Goal: Transaction & Acquisition: Purchase product/service

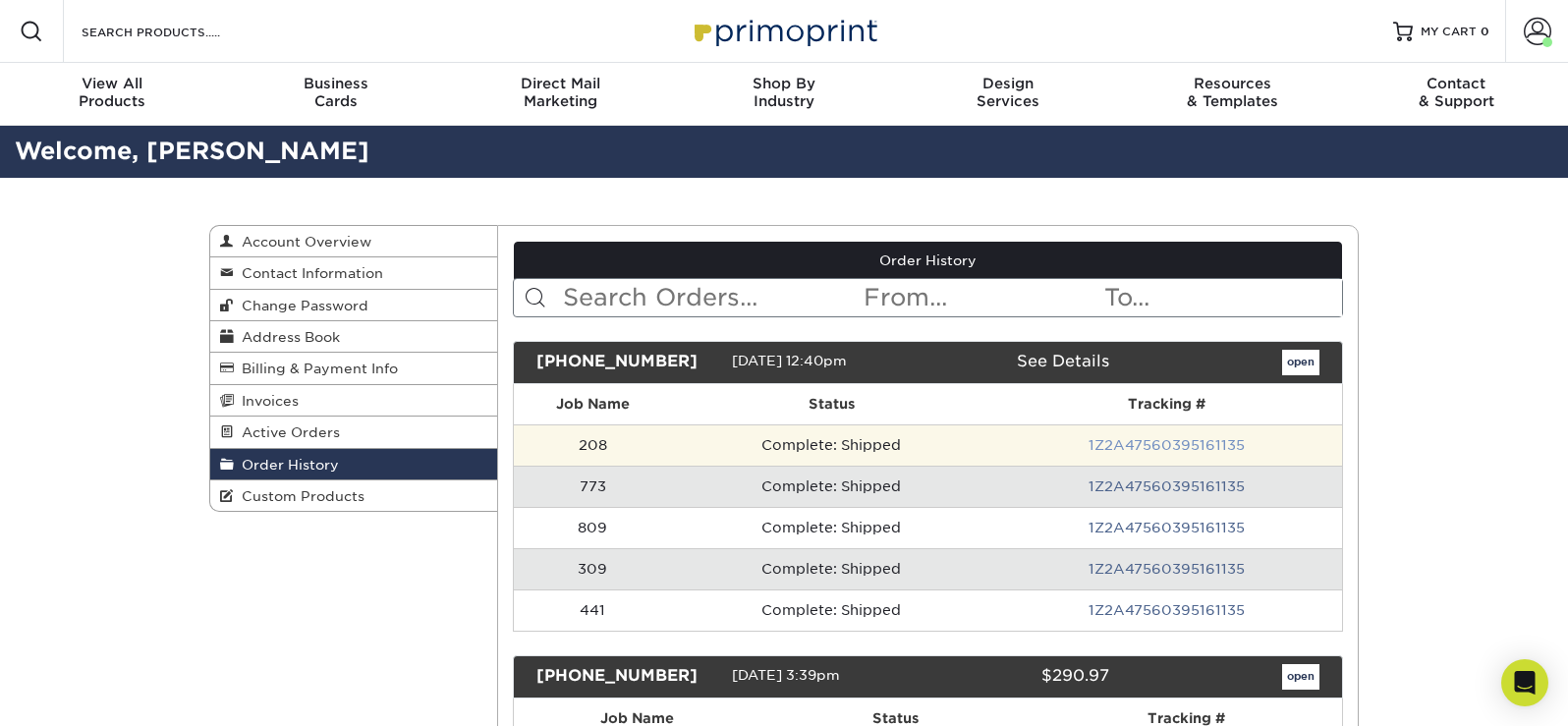
click at [1210, 445] on link "1Z2A47560395161135" at bounding box center [1166, 445] width 156 height 16
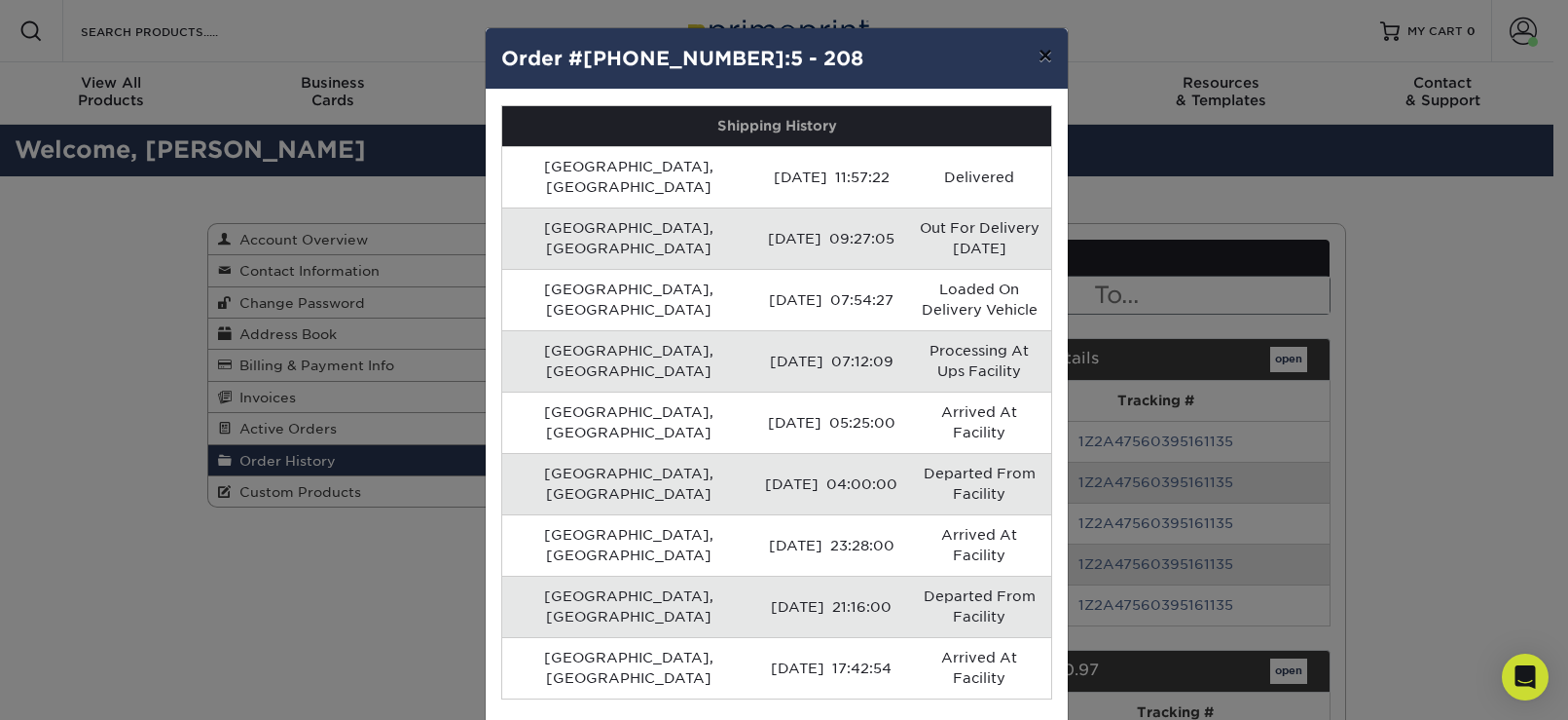
click at [1041, 58] on button "×" at bounding box center [1045, 55] width 44 height 54
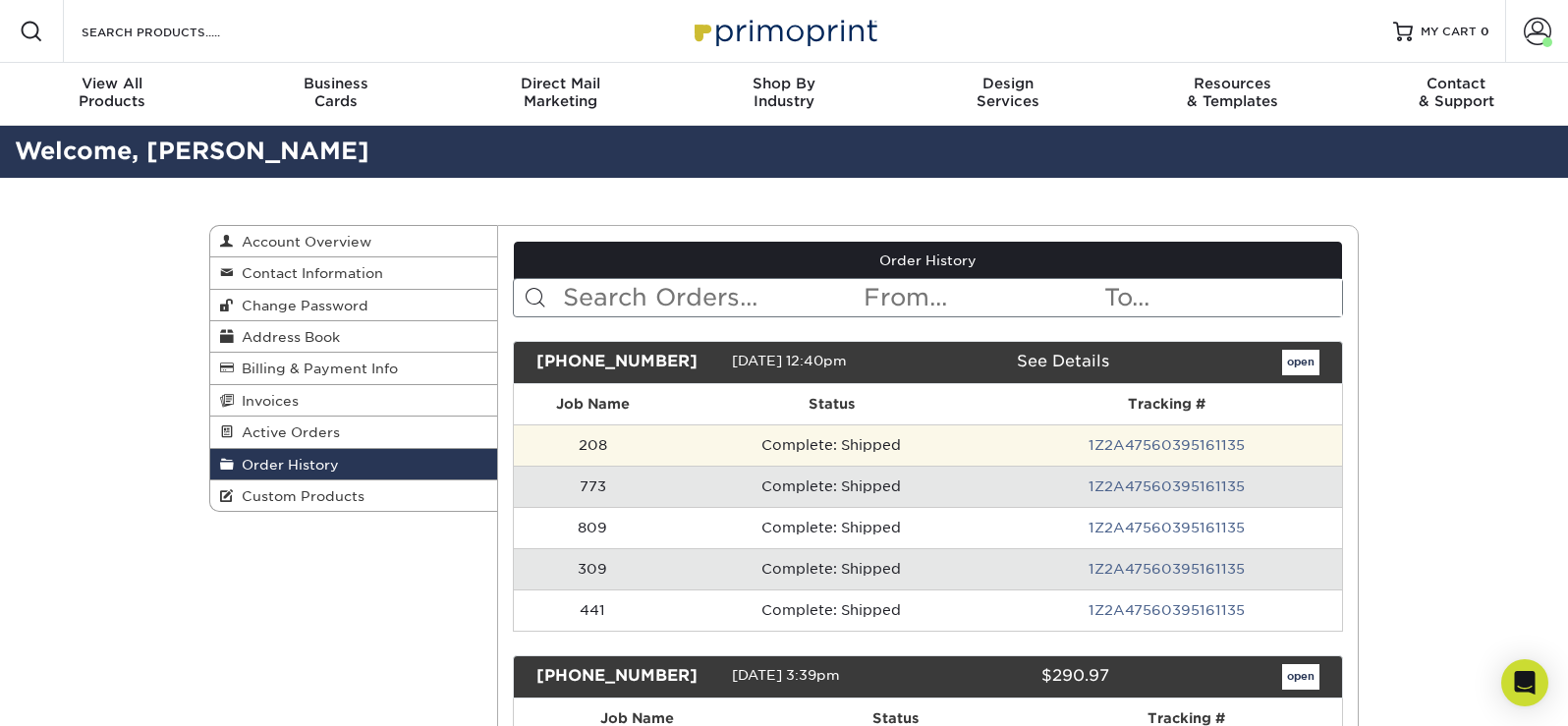
click at [616, 441] on td "208" at bounding box center [593, 444] width 159 height 41
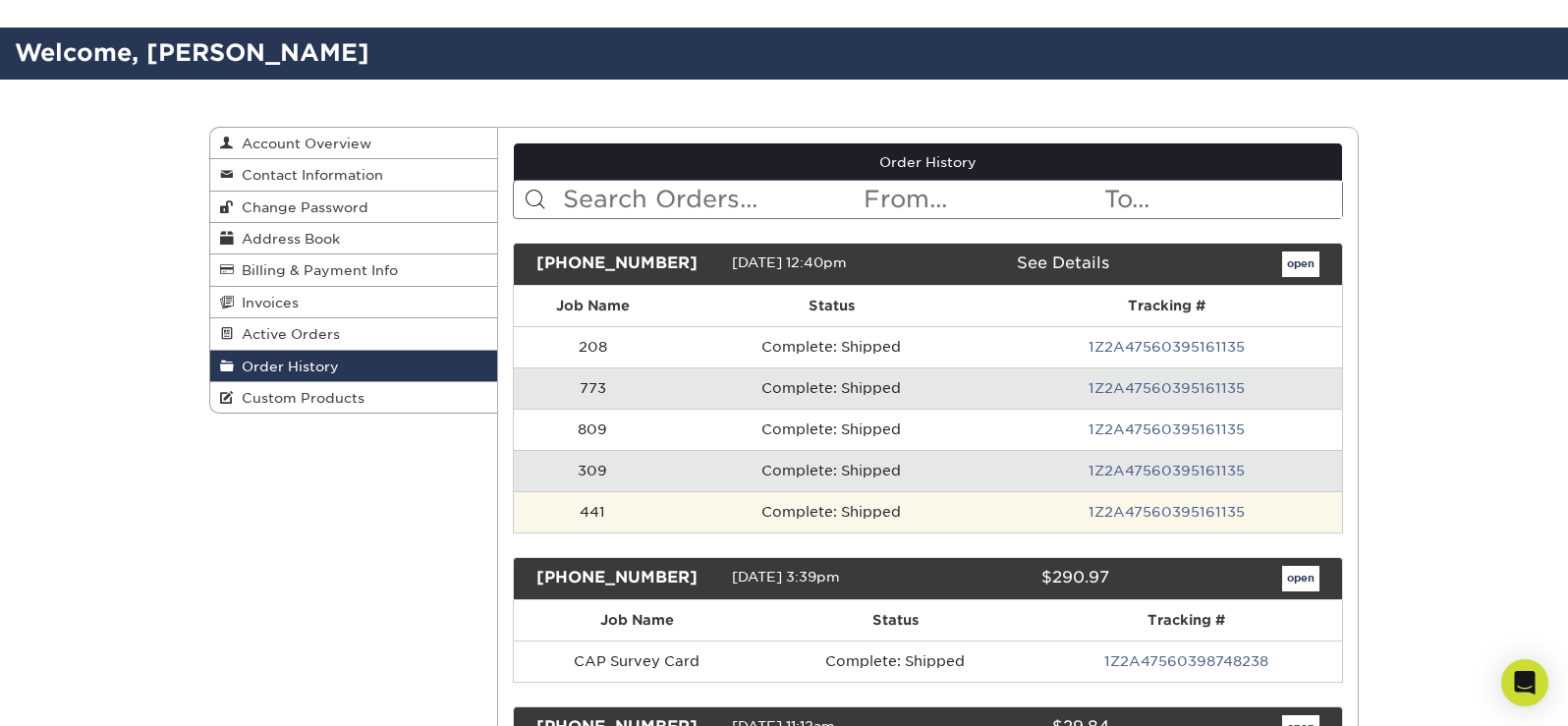
scroll to position [196, 0]
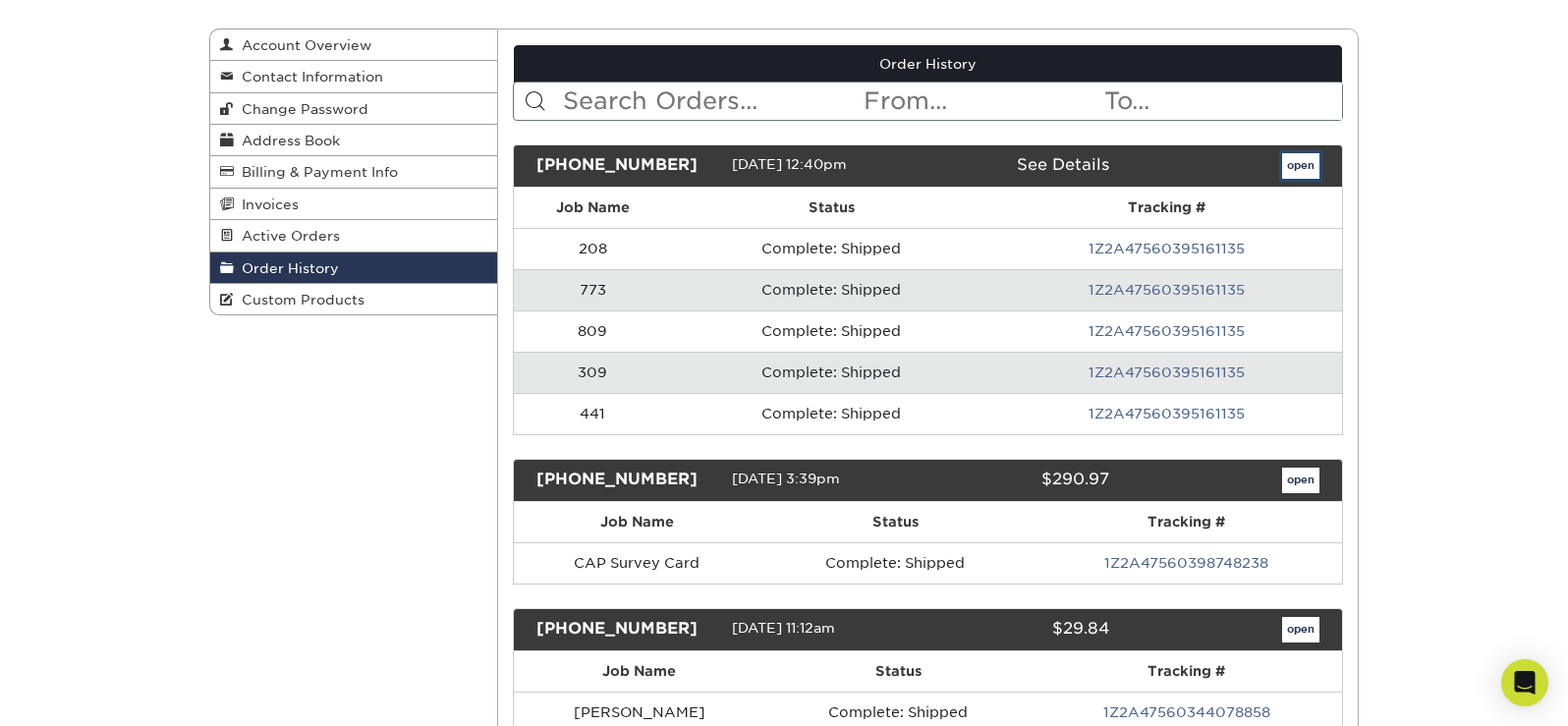
click at [1292, 173] on link "open" at bounding box center [1300, 166] width 38 height 26
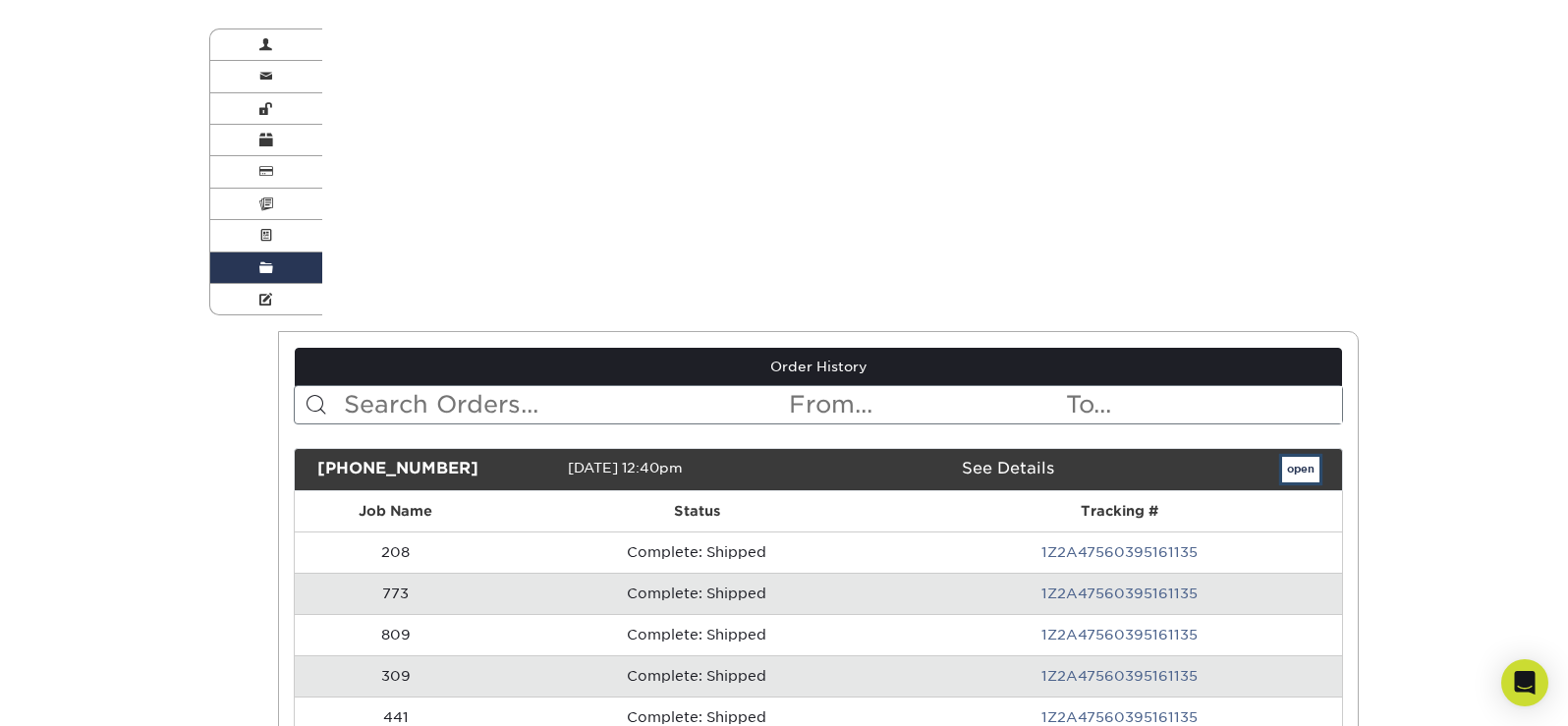
scroll to position [0, 0]
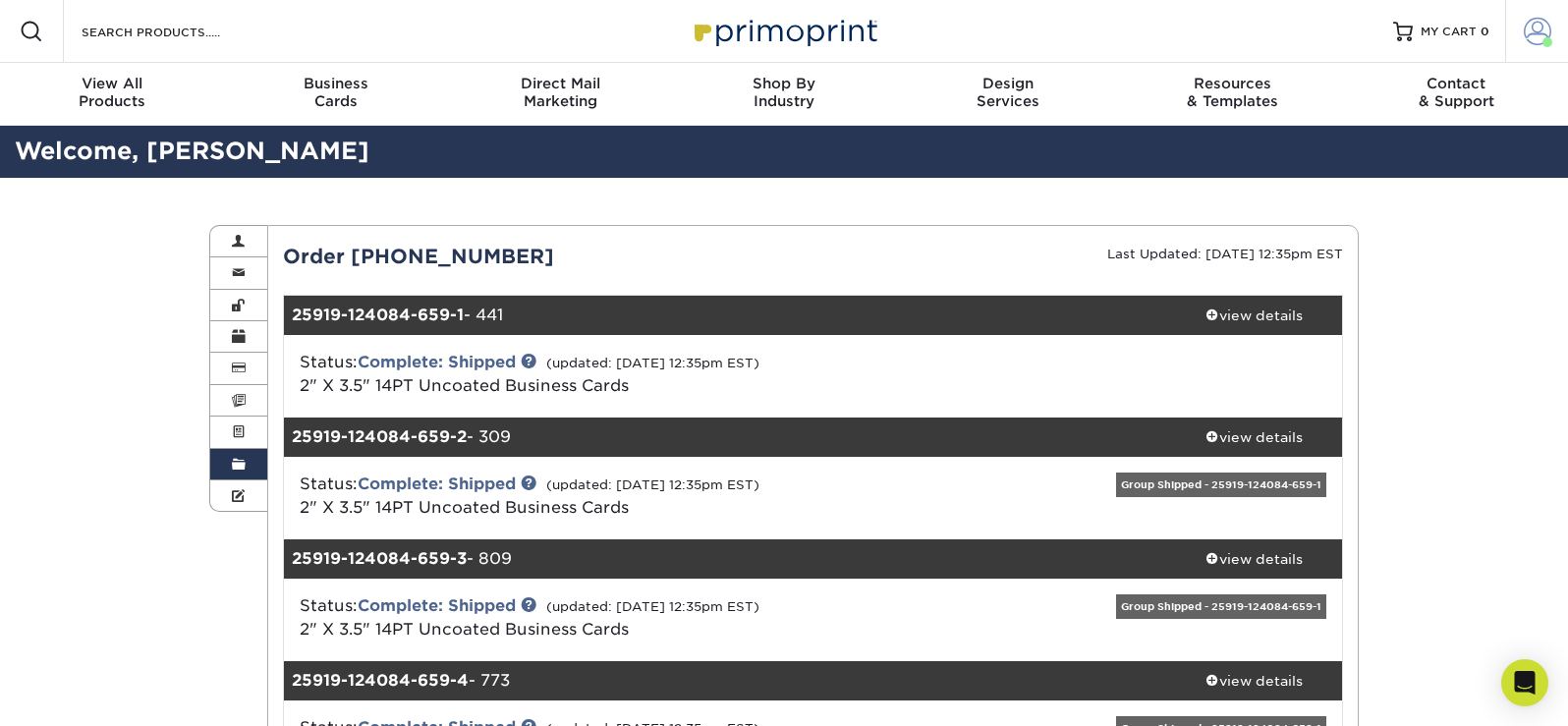
click at [1540, 28] on span at bounding box center [1537, 32] width 28 height 28
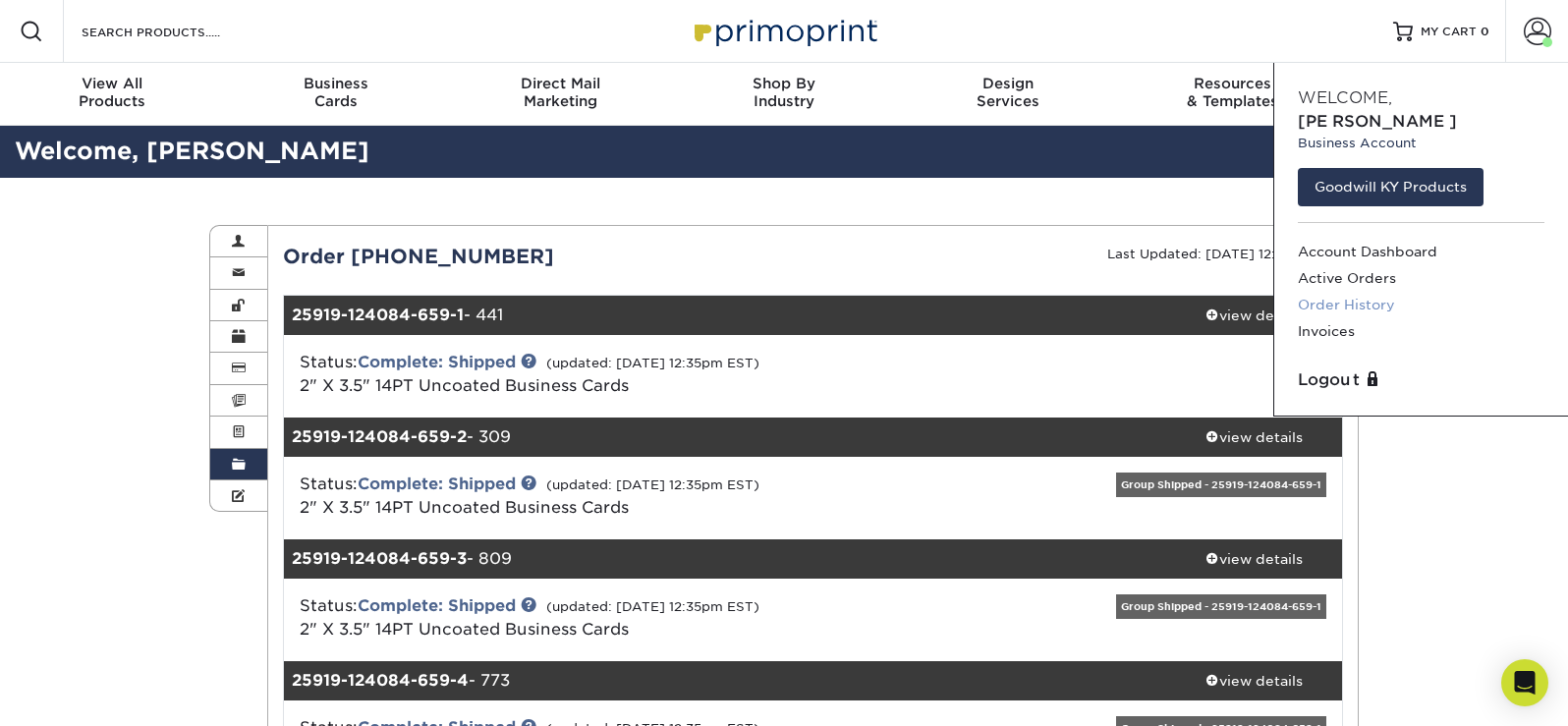
click at [1349, 291] on link "Order History" at bounding box center [1421, 304] width 247 height 27
click at [1356, 291] on link "Order History" at bounding box center [1421, 304] width 247 height 27
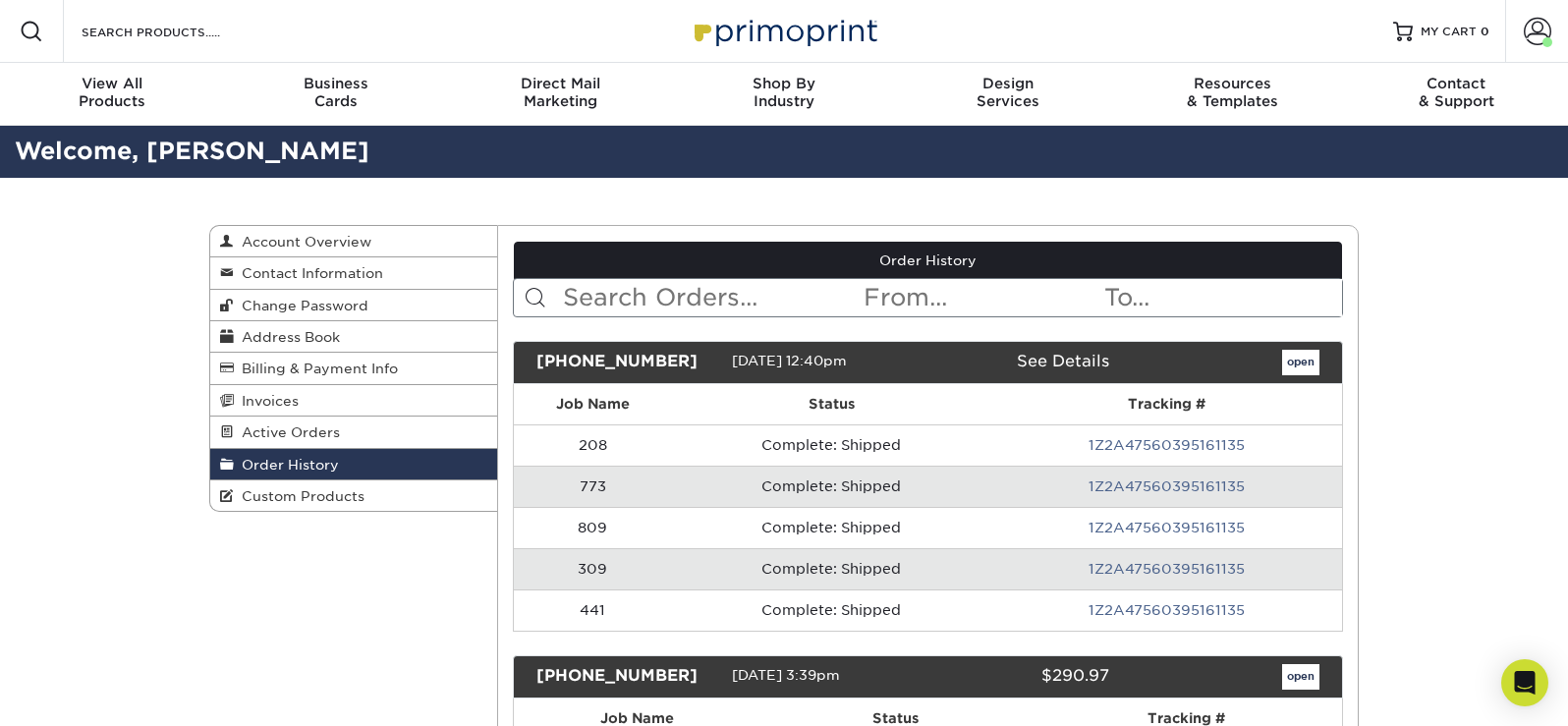
click at [611, 297] on input "text" at bounding box center [711, 297] width 301 height 38
type input "join our team"
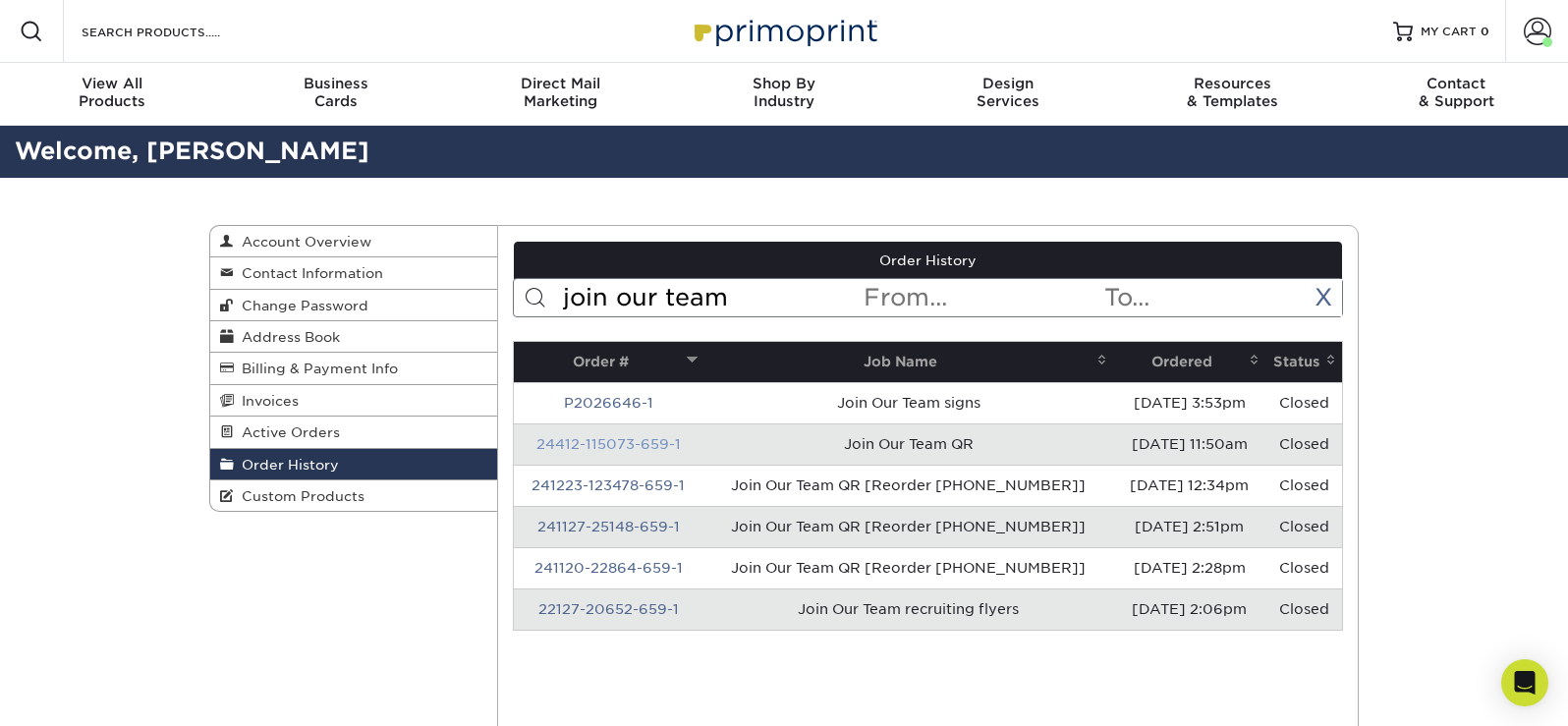
click at [652, 440] on link "24412-115073-659-1" at bounding box center [608, 444] width 144 height 16
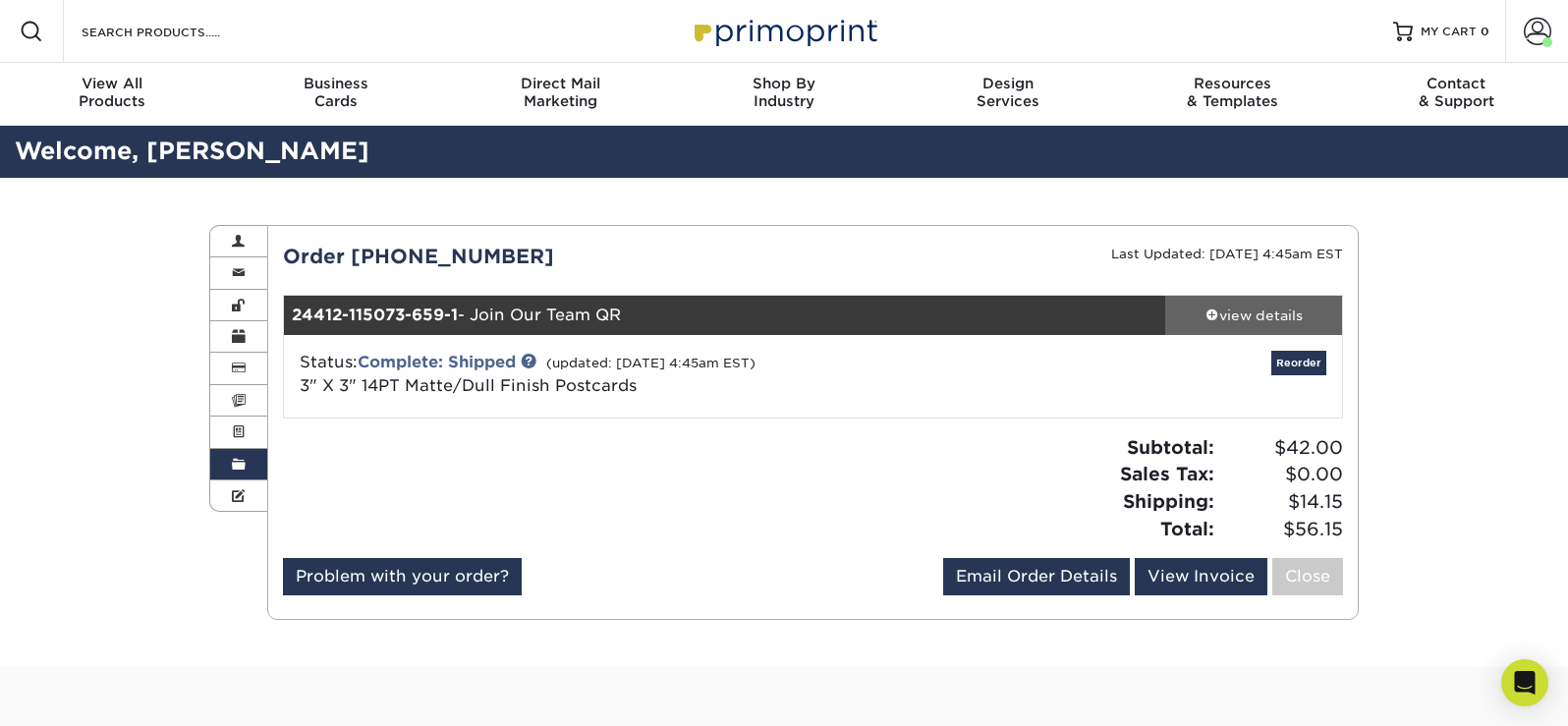
click at [1239, 303] on link "view details" at bounding box center [1254, 314] width 177 height 39
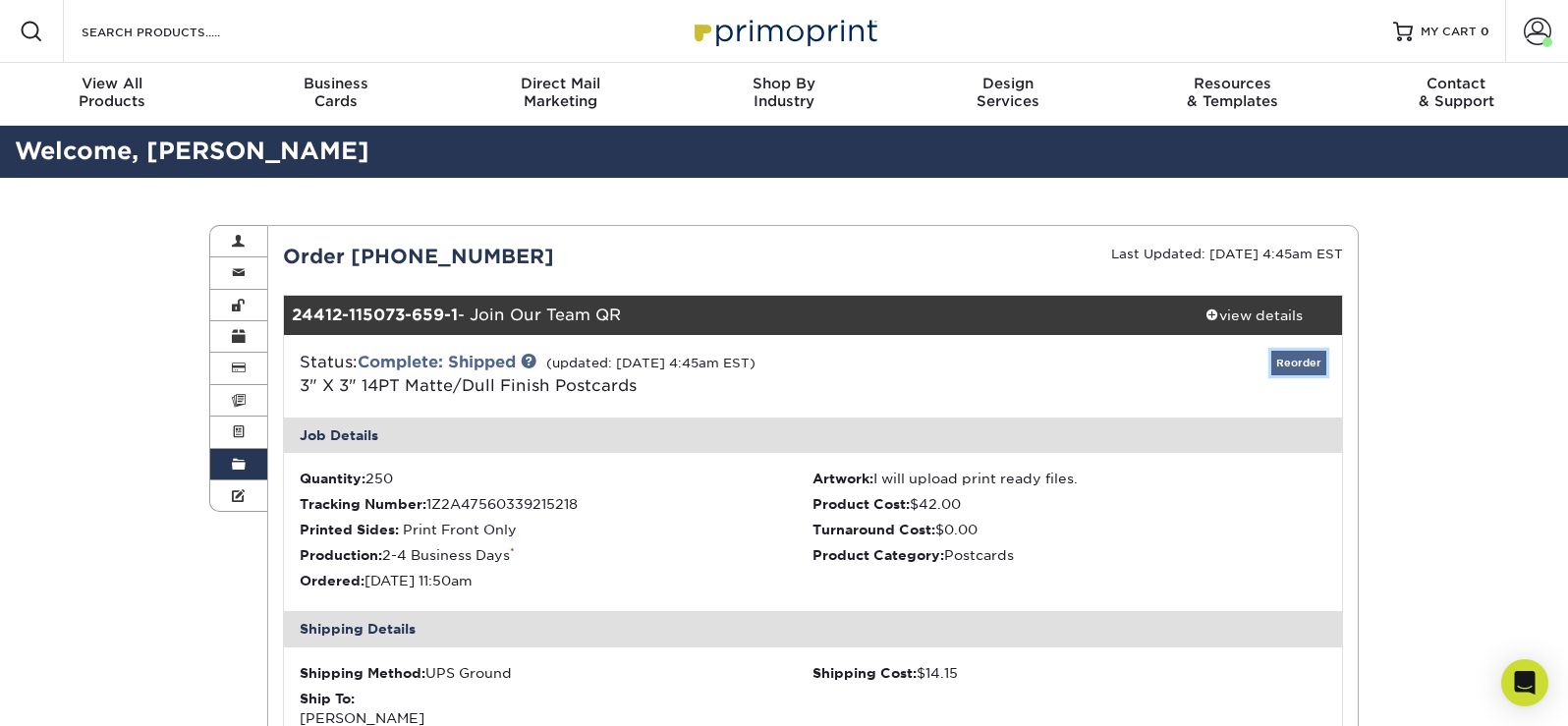
click at [1306, 362] on link "Reorder" at bounding box center [1298, 362] width 55 height 25
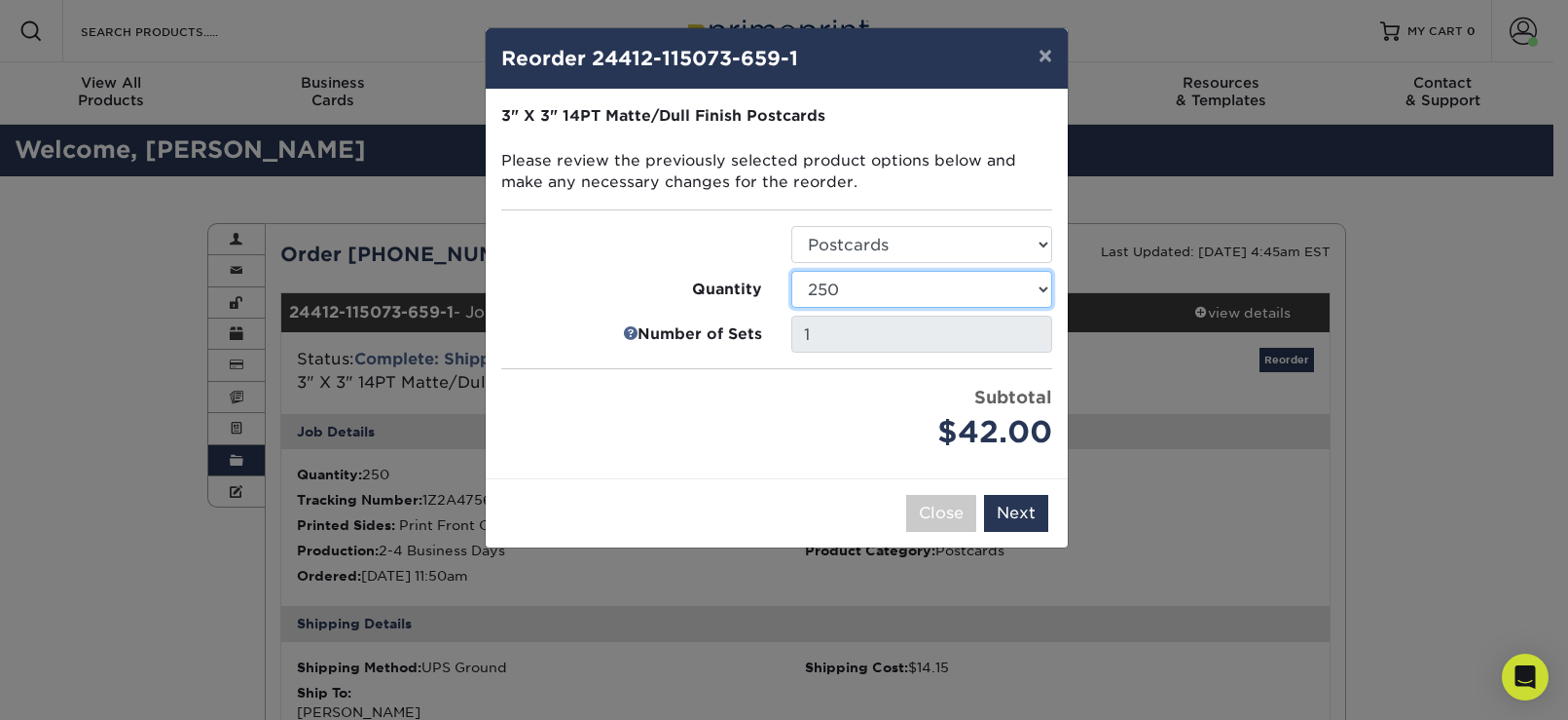
click at [853, 293] on select "100 250 500 1000 2500 5000 10000 15000 20000 25000" at bounding box center [922, 289] width 261 height 37
select select "f593fda3-2d5c-4b9e-9c2c-6197b899ae74"
click at [792, 270] on select "100 250 500 1000 2500 5000 10000 15000 20000 25000" at bounding box center [922, 289] width 261 height 37
click at [1029, 509] on button "Next" at bounding box center [1016, 514] width 64 height 37
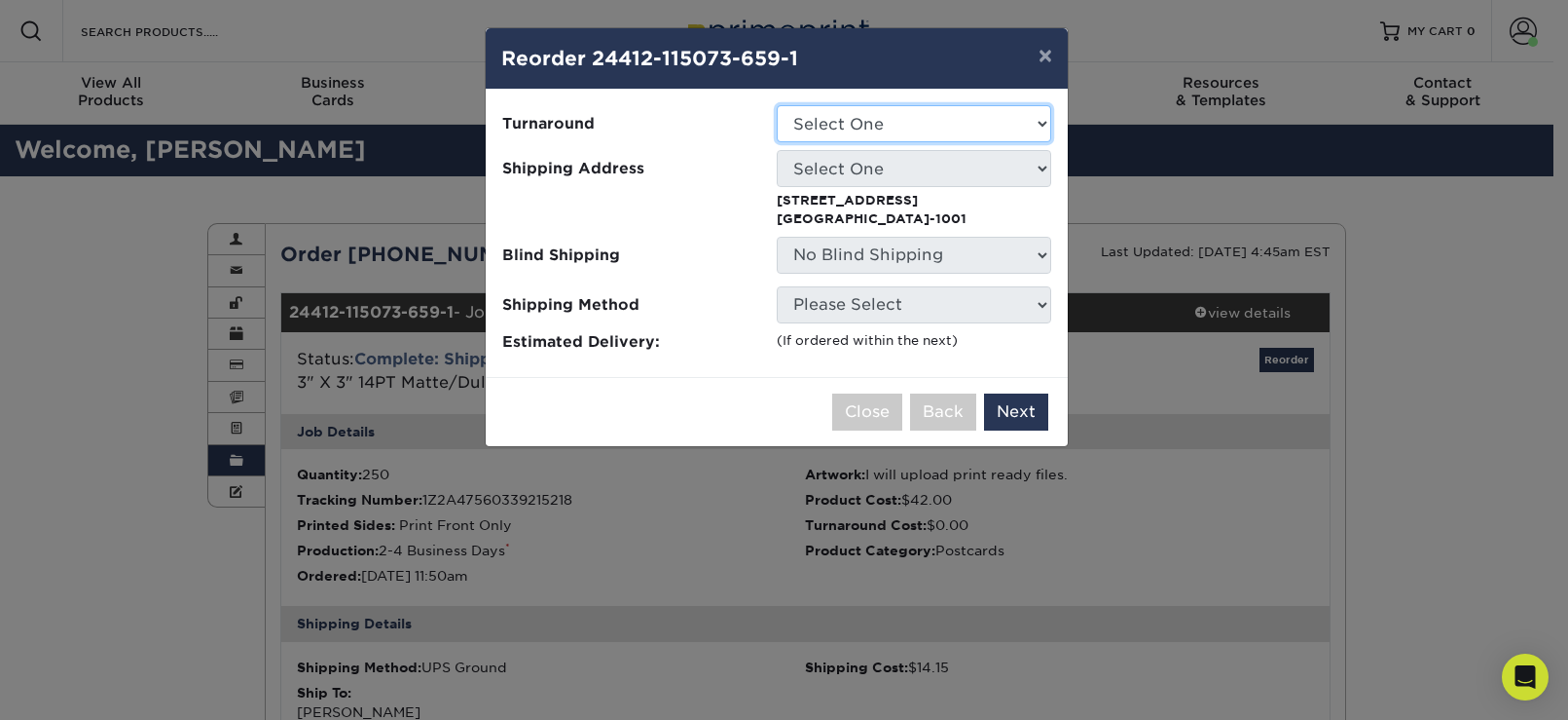
click at [851, 127] on select "Select One 2-4 Business Days 2 Day Next Business Day" at bounding box center [914, 124] width 274 height 37
select select "fa19d20b-e3f1-4ec8-9104-cf89a9fc5c6a"
click at [777, 106] on select "Select One 2-4 Business Days 2 Day Next Business Day" at bounding box center [914, 124] width 274 height 37
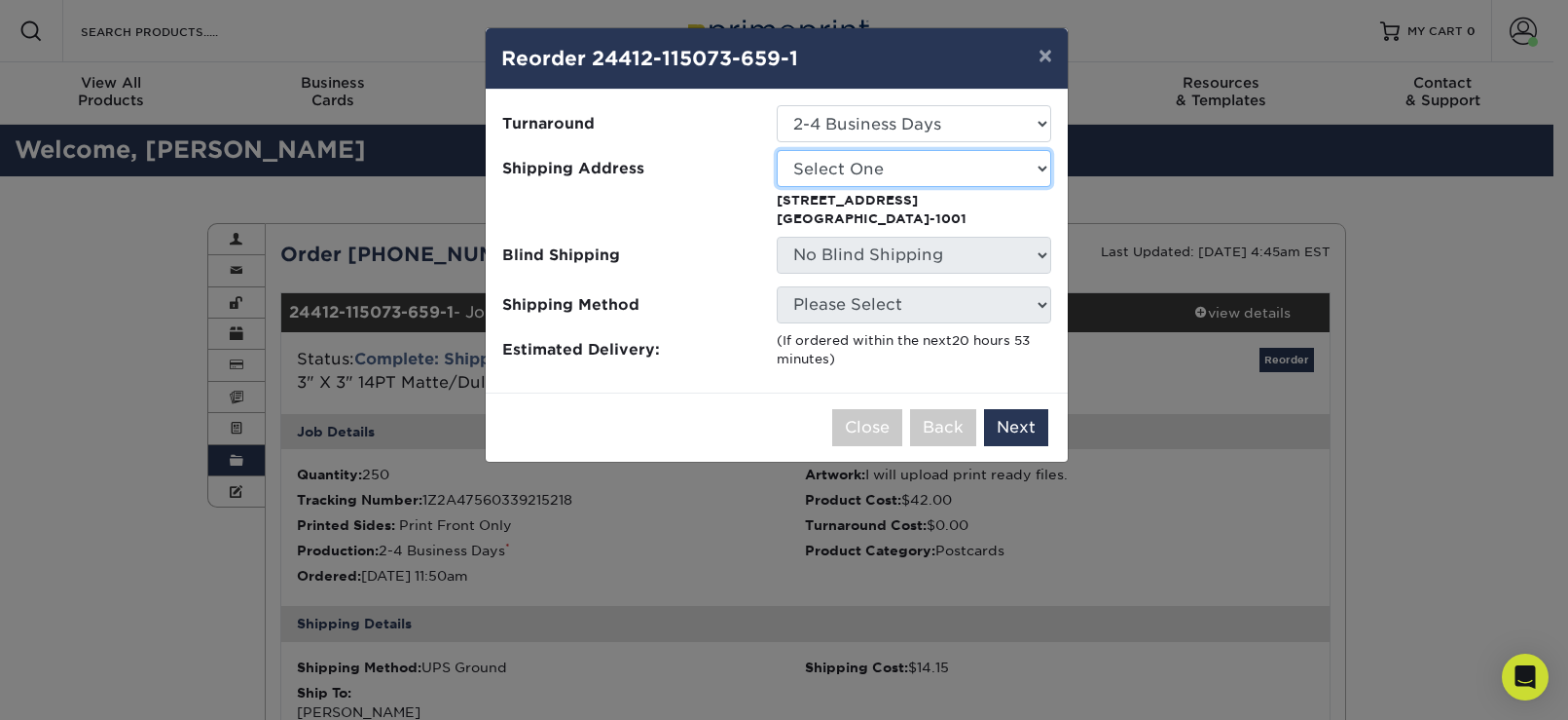
click at [851, 180] on select "Select One COMMERCIAL SERVICES 100 Hunington Ridge Road 112 Bellerive Blvd 191 …" at bounding box center [914, 169] width 274 height 37
select select "224870"
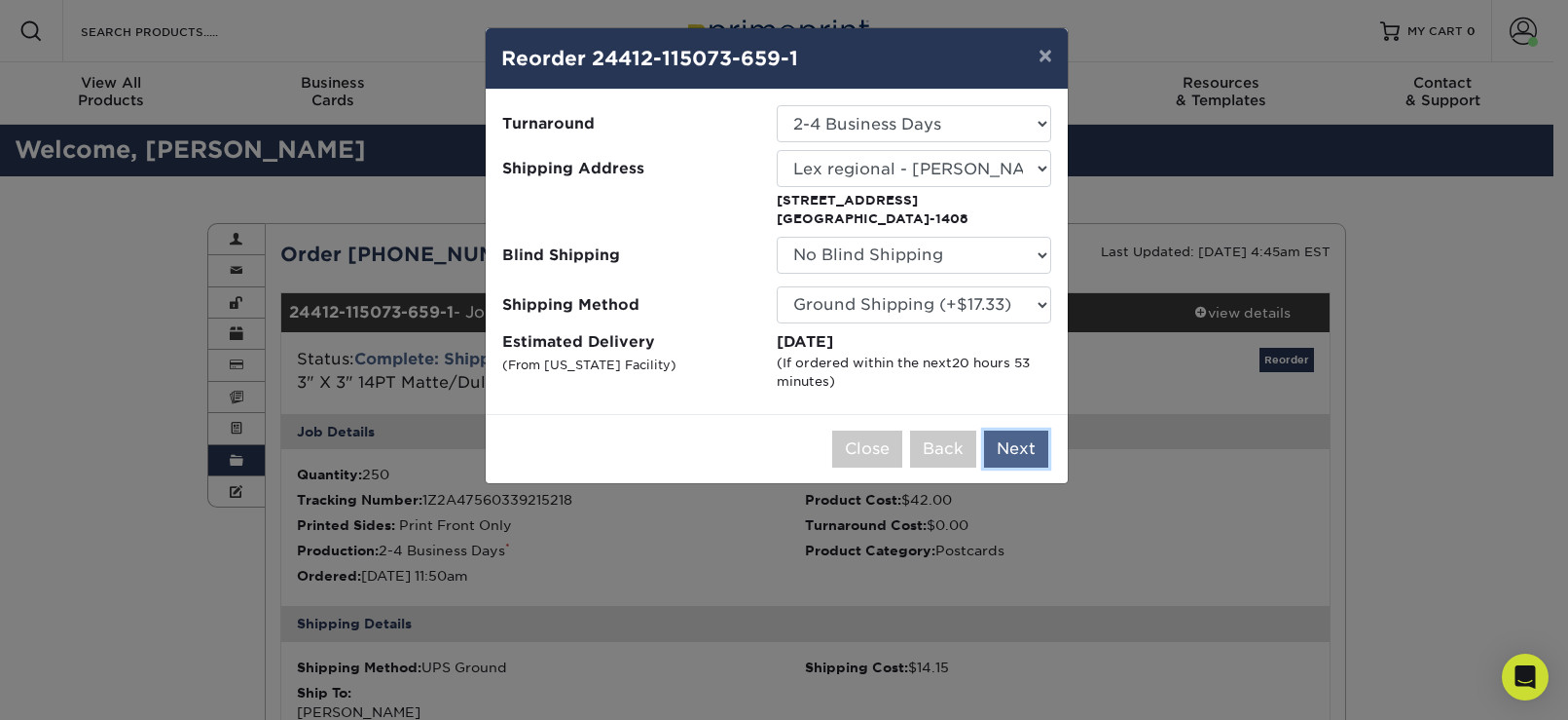
click at [1019, 443] on button "Next" at bounding box center [1016, 449] width 64 height 37
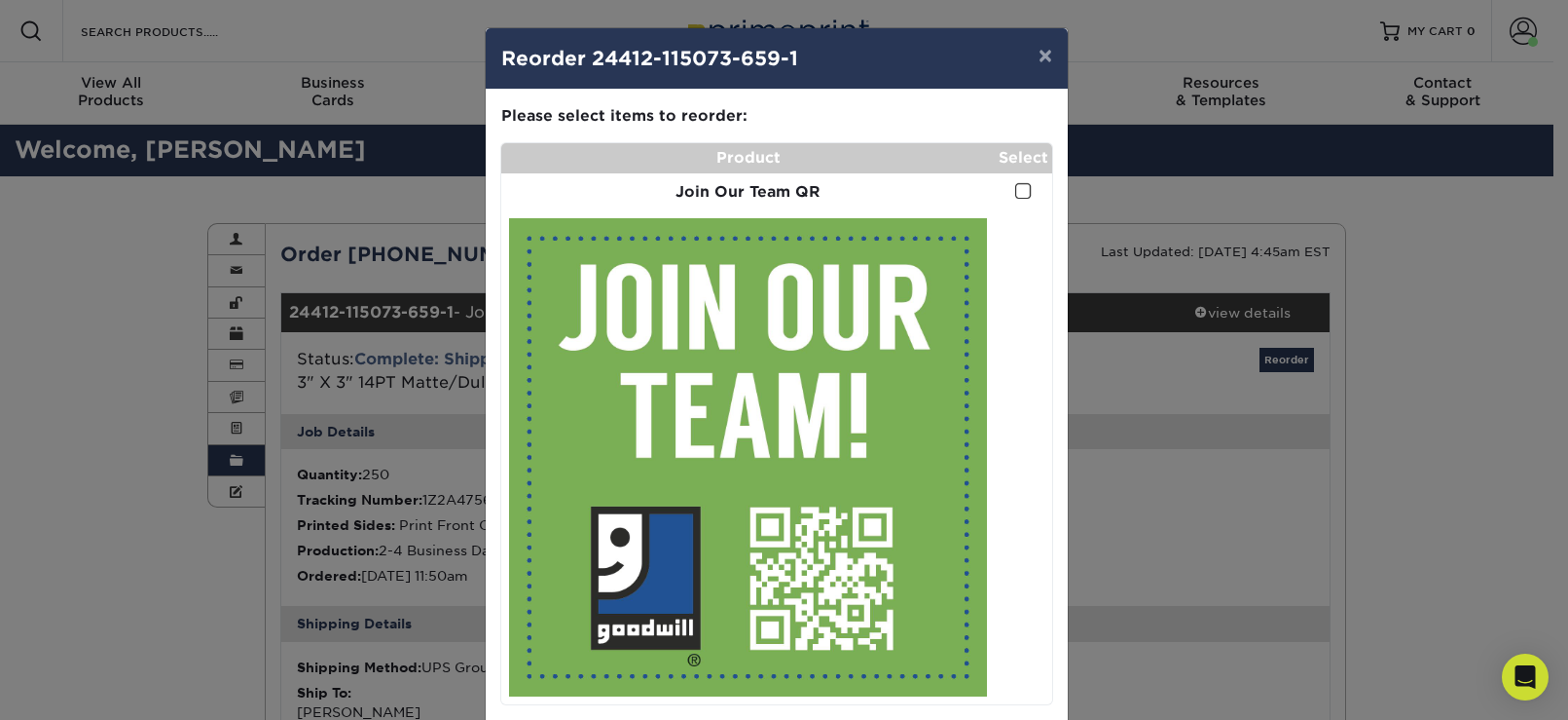
click at [1020, 191] on span at bounding box center [1024, 191] width 17 height 19
click at [0, 0] on input "checkbox" at bounding box center [0, 0] width 0 height 0
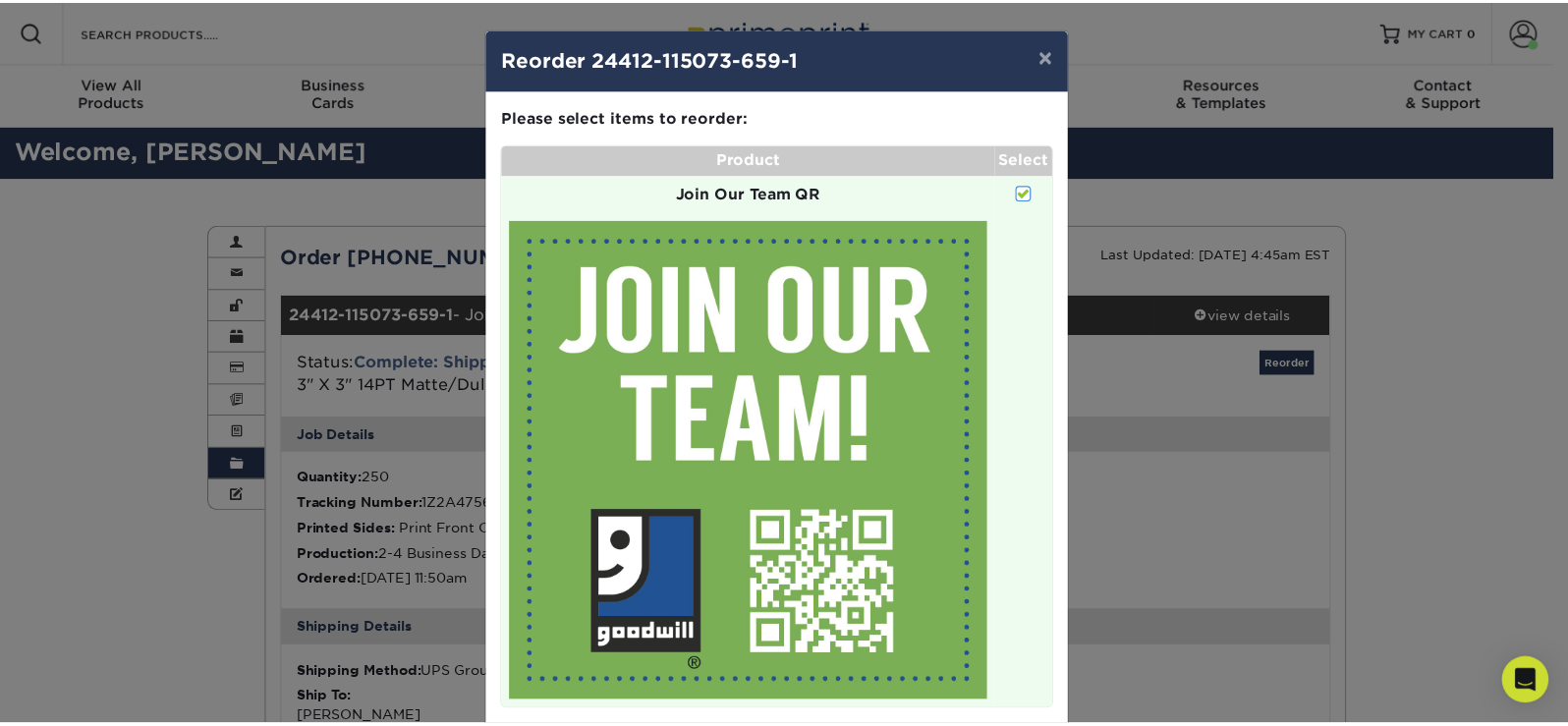
scroll to position [99, 0]
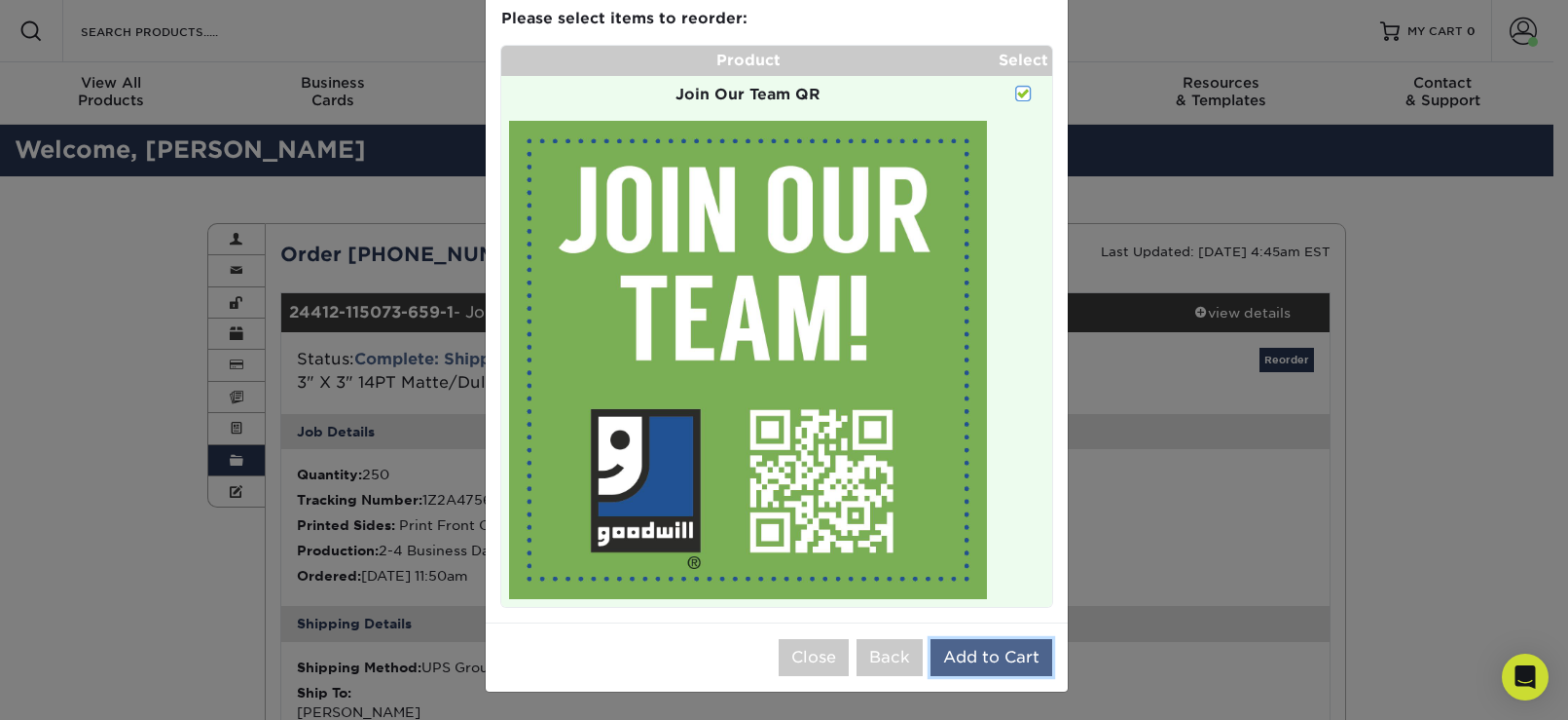
click at [1001, 663] on button "Add to Cart" at bounding box center [991, 658] width 121 height 37
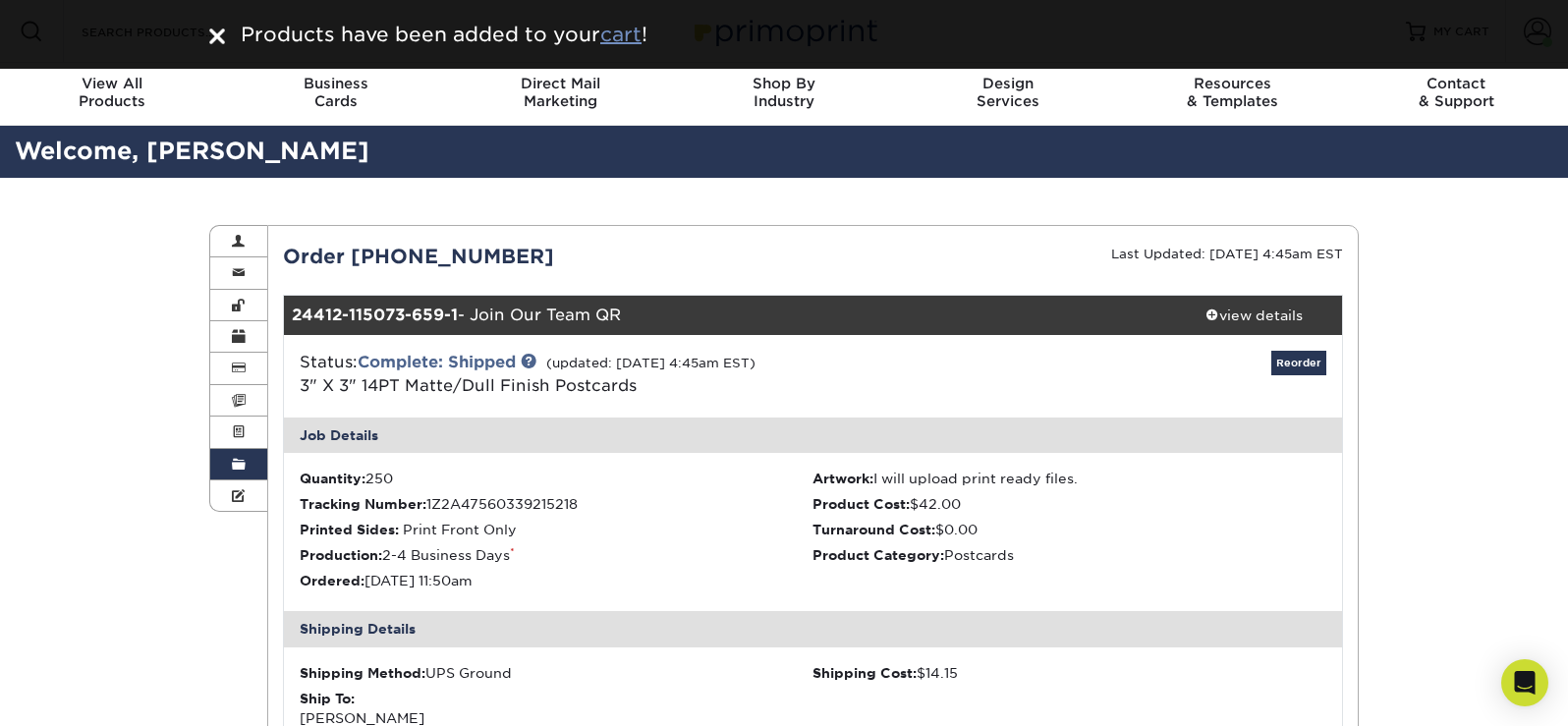
click at [623, 37] on u "cart" at bounding box center [620, 35] width 41 height 24
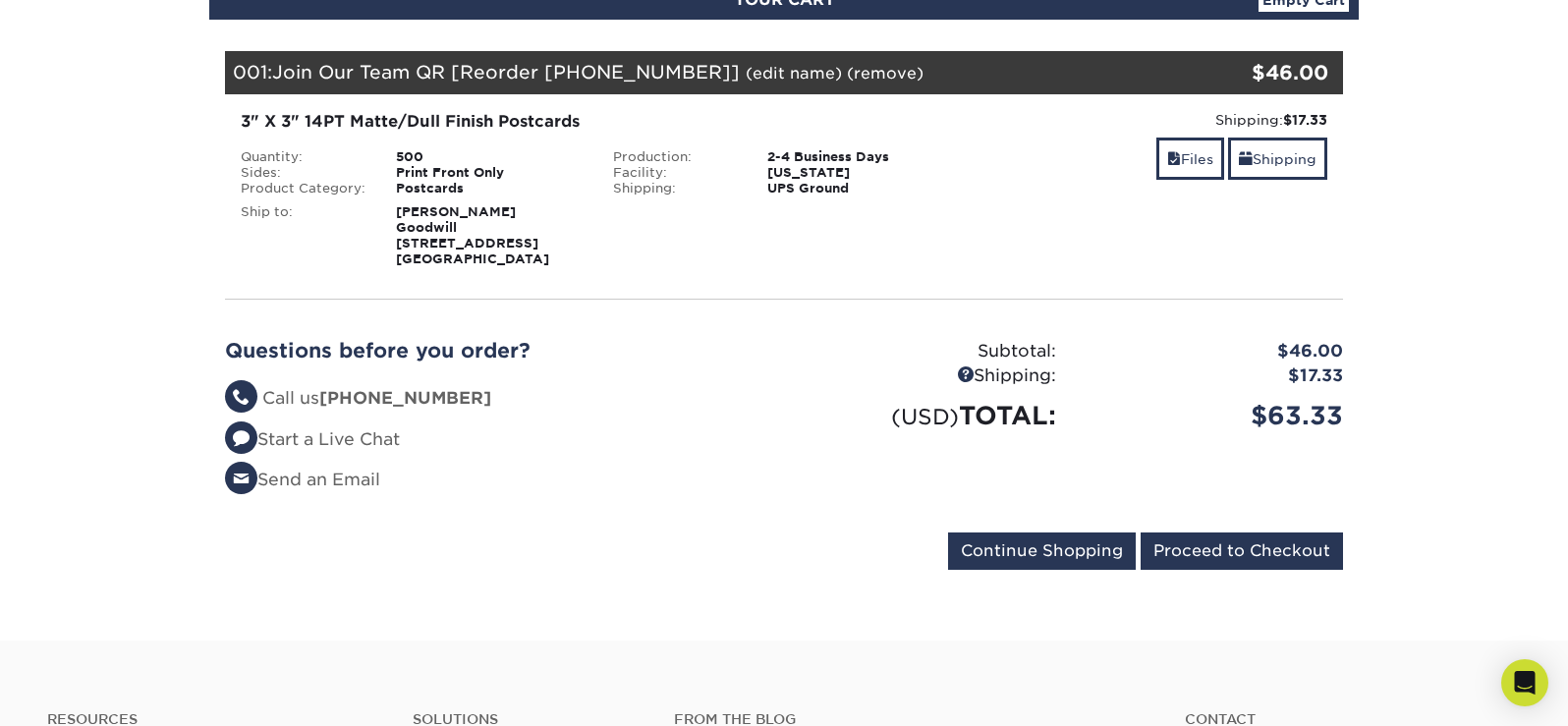
scroll to position [294, 0]
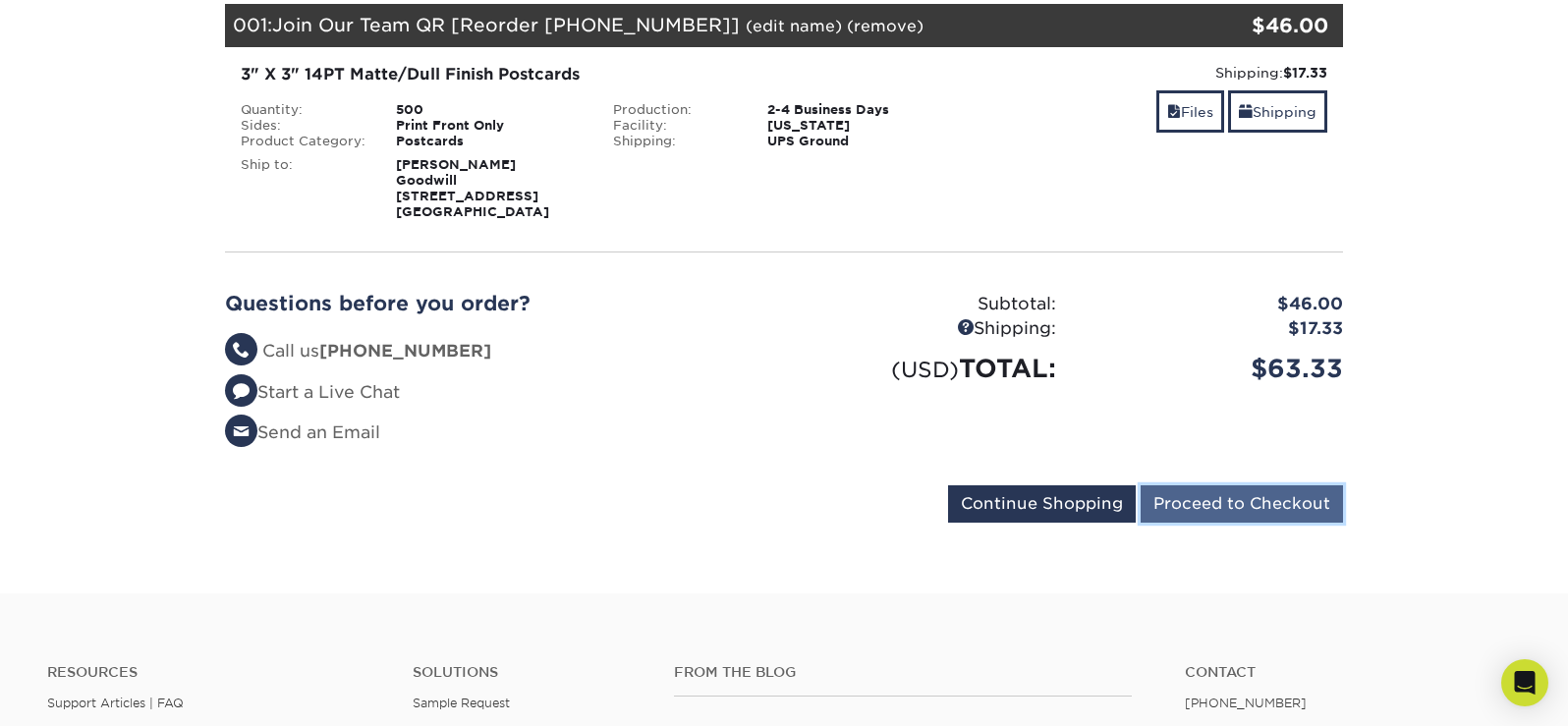
click at [1218, 498] on input "Proceed to Checkout" at bounding box center [1241, 504] width 202 height 38
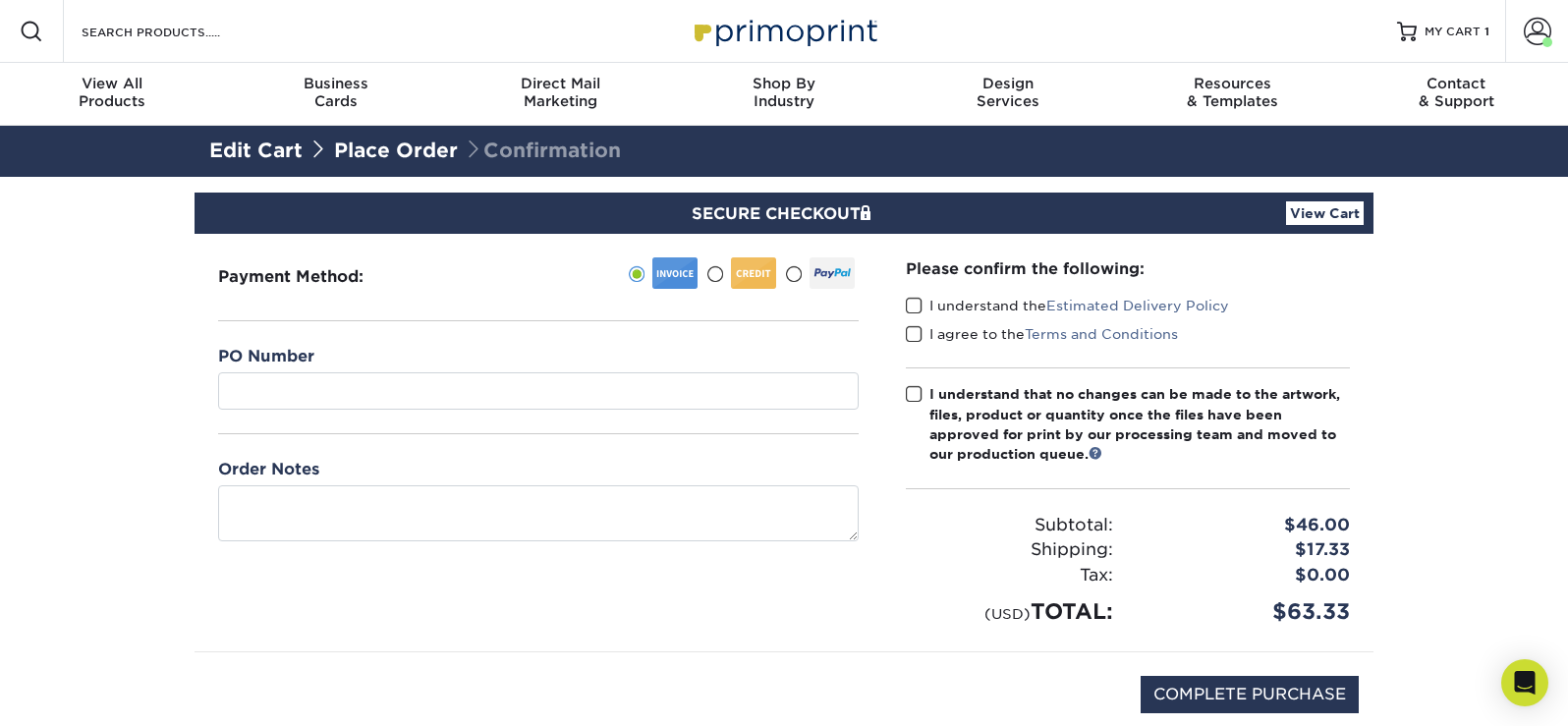
click at [907, 309] on span at bounding box center [913, 305] width 17 height 19
click at [0, 0] on input "I understand the Estimated Delivery Policy" at bounding box center [0, 0] width 0 height 0
click at [912, 334] on span at bounding box center [913, 334] width 17 height 19
click at [0, 0] on input "I agree to the Terms and Conditions" at bounding box center [0, 0] width 0 height 0
click at [917, 388] on span at bounding box center [913, 394] width 17 height 19
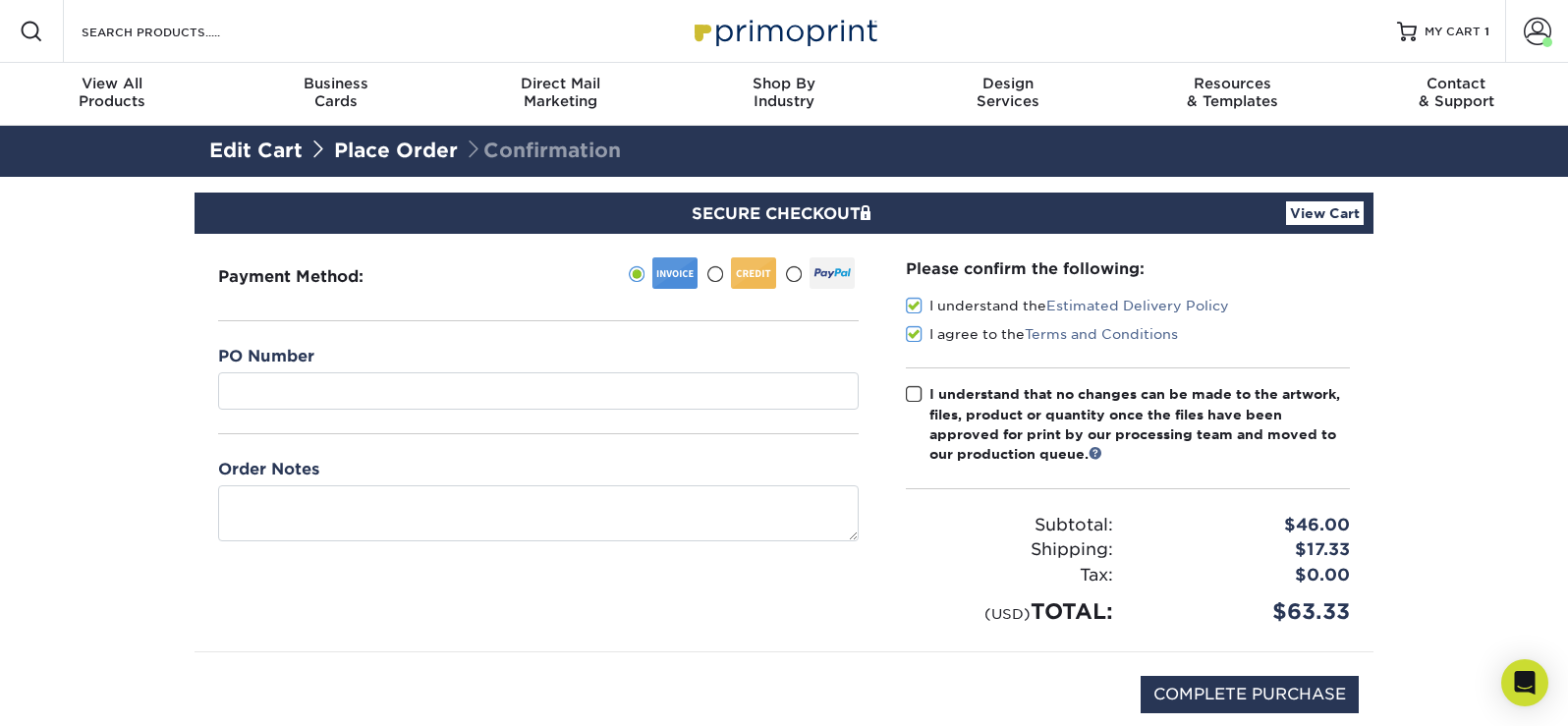
click at [0, 0] on input "I understand that no changes can be made to the artwork, files, product or quan…" at bounding box center [0, 0] width 0 height 0
click at [1230, 677] on input "COMPLETE PURCHASE" at bounding box center [1249, 694] width 218 height 38
type input "PROCESSING, PLEASE WAIT..."
